Goal: Find specific page/section: Find specific page/section

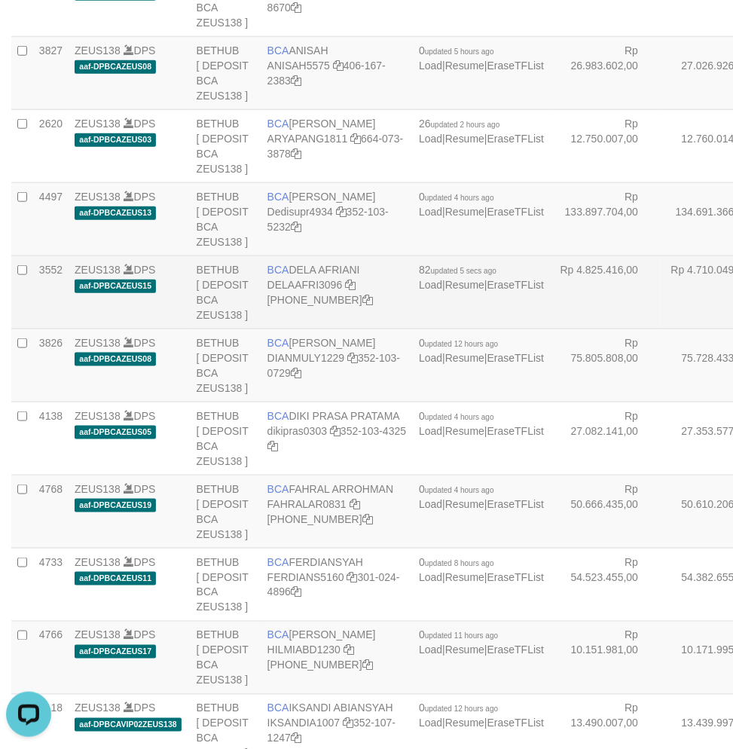
click at [304, 329] on td "BCA DELA AFRIANI DELAAFRI3096 869-245-8639" at bounding box center [336, 292] width 151 height 73
click at [284, 329] on td "BCA DELA AFRIANI DELAAFRI3096 [PHONE_NUMBER]" at bounding box center [336, 292] width 151 height 73
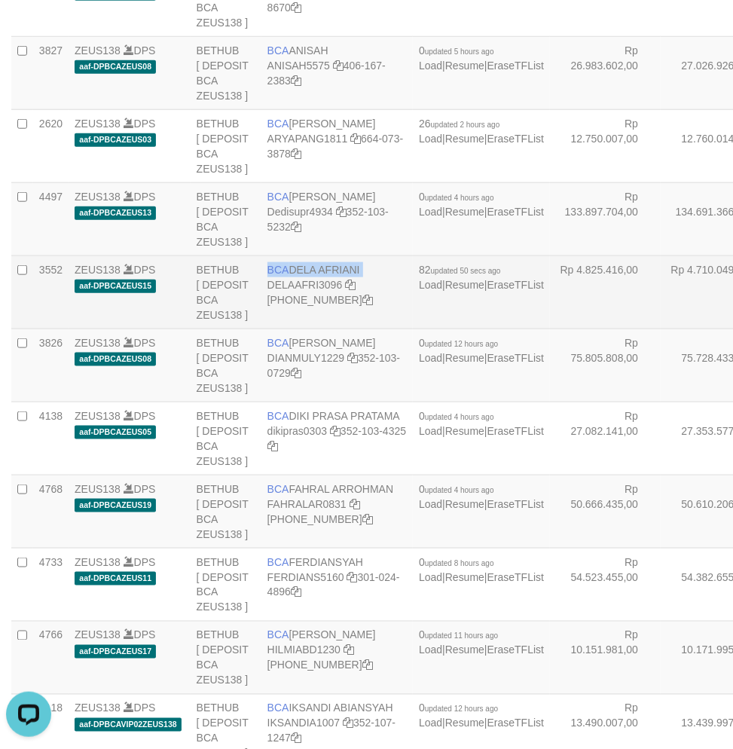
click at [284, 329] on td "BCA DELA AFRIANI DELAAFRI3096 [PHONE_NUMBER]" at bounding box center [336, 292] width 151 height 73
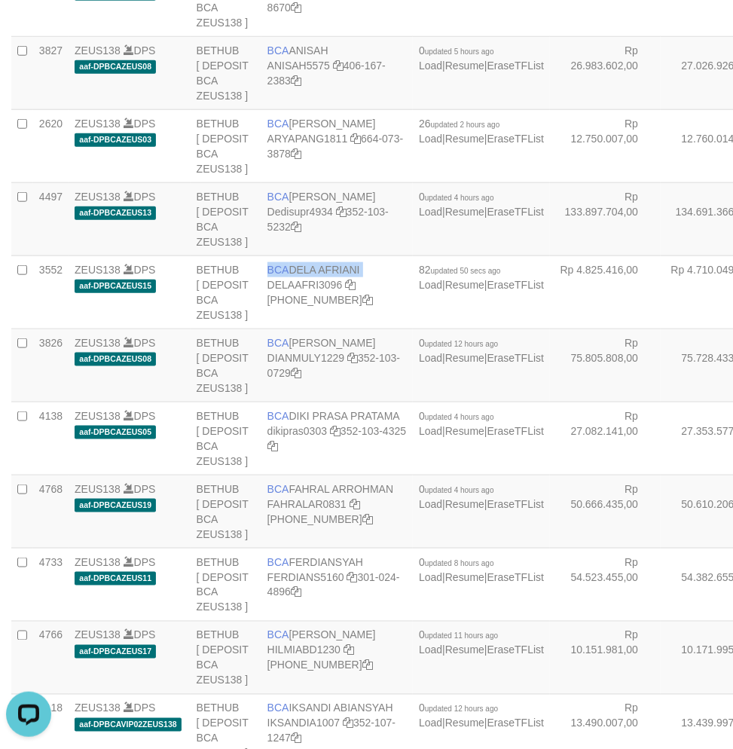
copy td "BCA DELA AFRIANI"
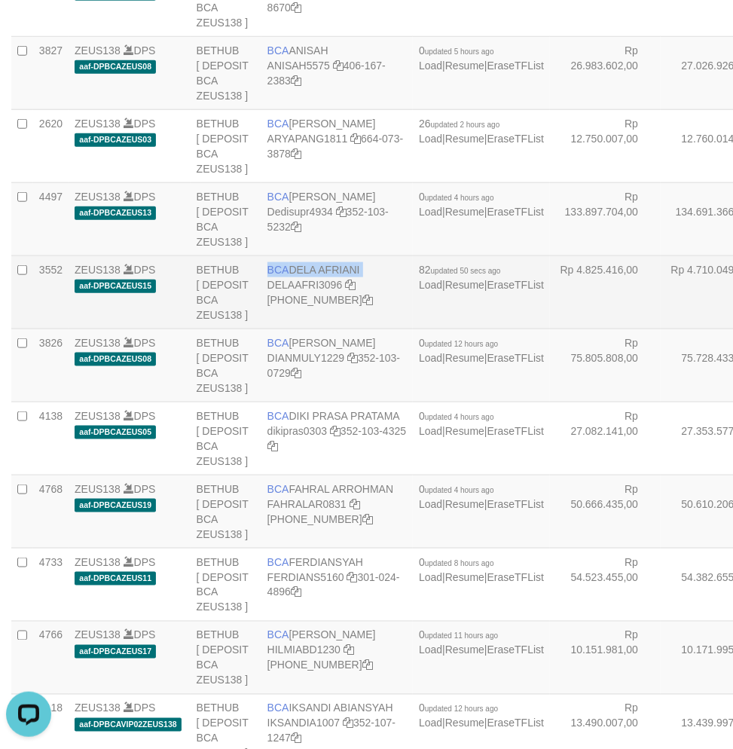
click at [294, 329] on td "BCA DELA AFRIANI DELAAFRI3096 869-245-8639" at bounding box center [336, 292] width 151 height 73
